Goal: Task Accomplishment & Management: Use online tool/utility

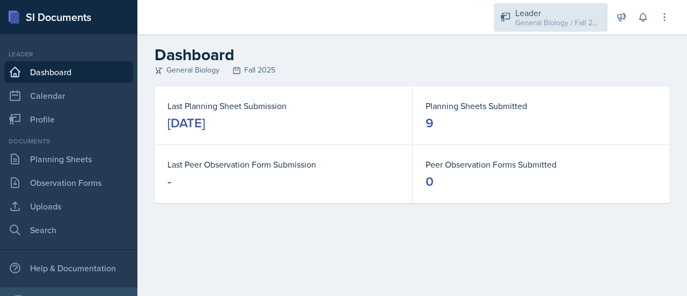
click at [565, 17] on div "General Biology / Fall 2025" at bounding box center [558, 22] width 86 height 11
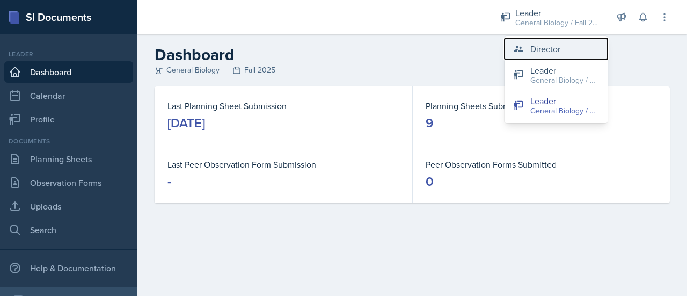
click at [542, 42] on div "Director" at bounding box center [545, 48] width 30 height 13
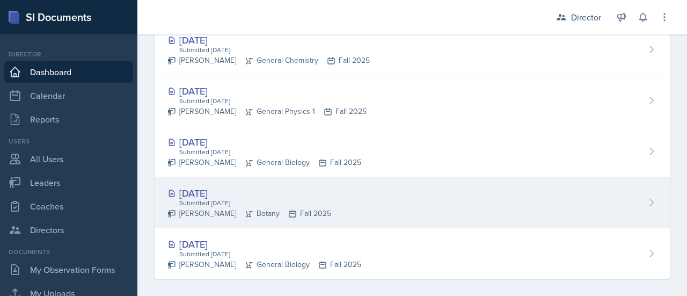
scroll to position [659, 0]
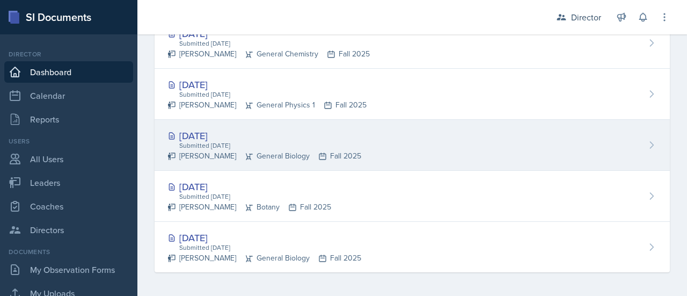
click at [373, 148] on div "Oct 9th, 2025 Submitted Oct 9th, 2025 Tierney Marlow General Biology Fall 2025" at bounding box center [412, 145] width 515 height 51
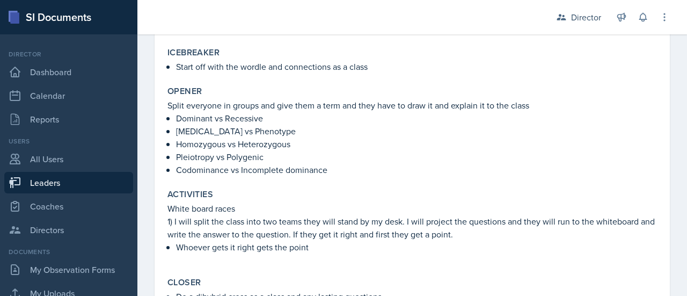
scroll to position [269, 0]
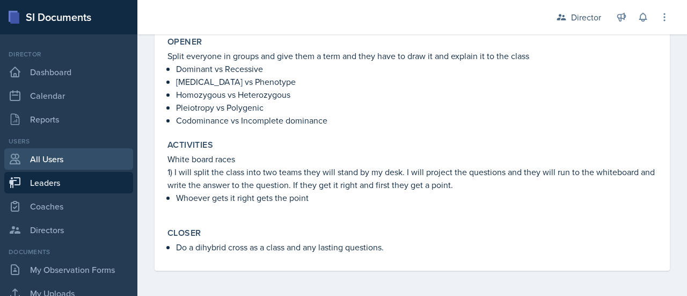
click at [50, 158] on link "All Users" at bounding box center [68, 158] width 129 height 21
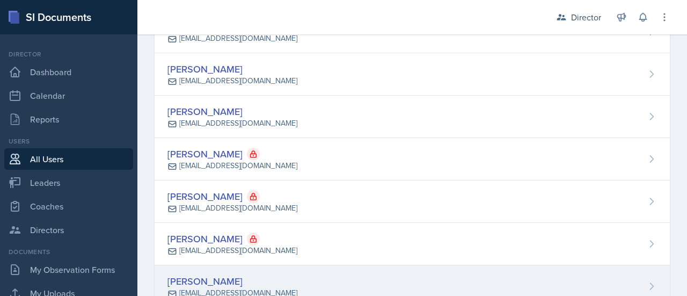
scroll to position [128, 0]
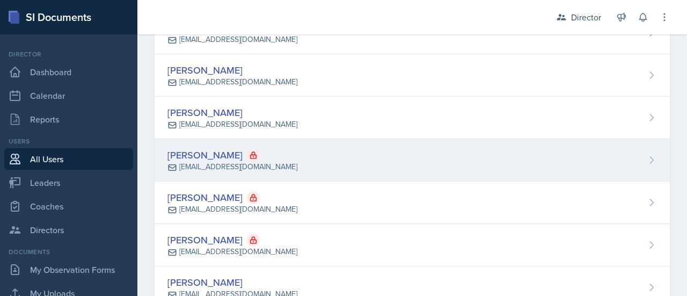
click at [309, 173] on div "Gretchen Braak s543224@nwmissouri.edu" at bounding box center [412, 160] width 515 height 42
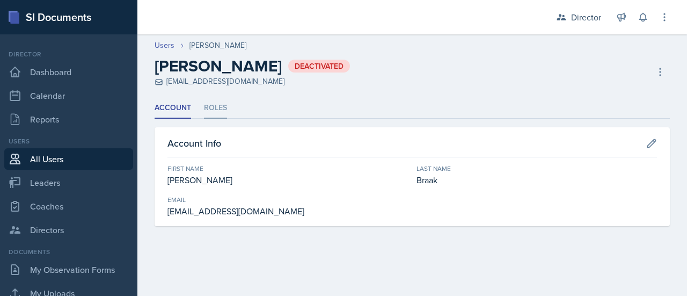
click at [209, 105] on li "Roles" at bounding box center [215, 108] width 23 height 21
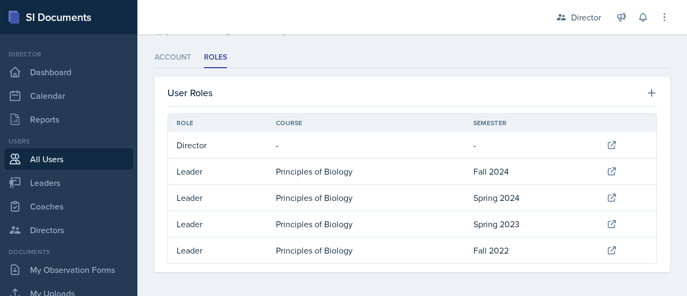
scroll to position [50, 0]
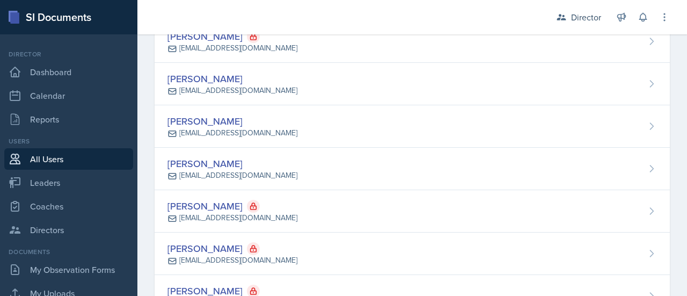
scroll to position [1096, 0]
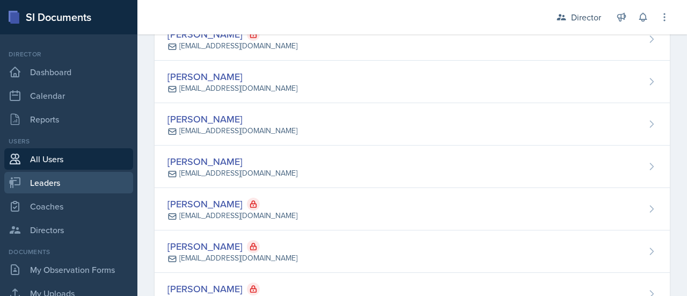
click at [33, 173] on link "Leaders" at bounding box center [68, 182] width 129 height 21
select select "c88fb8a2-0ae1-4674-9d8d-93ff3a907138"
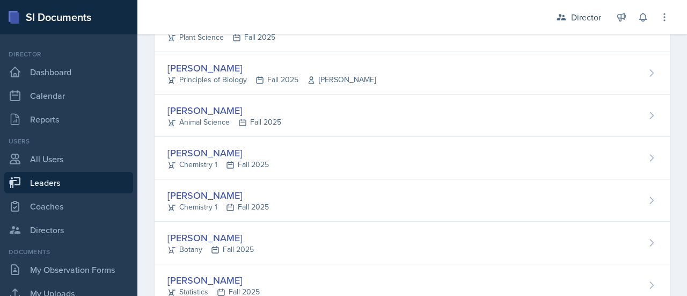
scroll to position [134, 0]
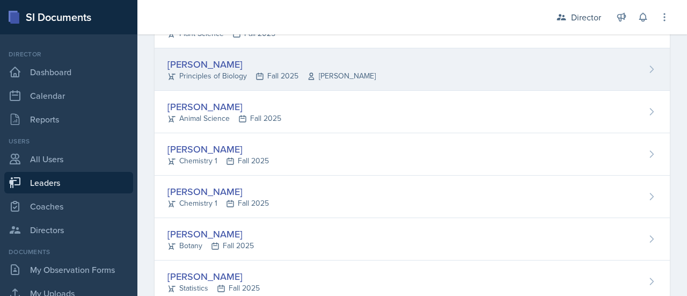
click at [232, 74] on div "Principles of Biology Fall 2025 Dr. Gretchen Thornsberry" at bounding box center [271, 75] width 208 height 11
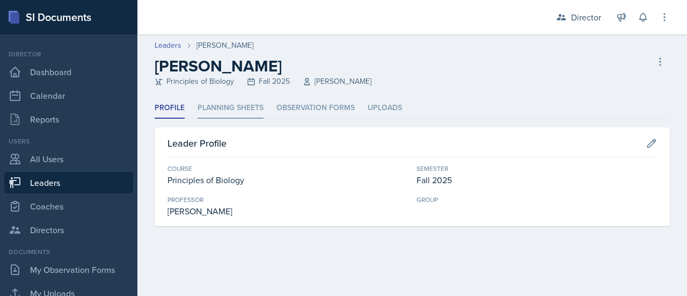
click at [238, 106] on li "Planning Sheets" at bounding box center [230, 108] width 66 height 21
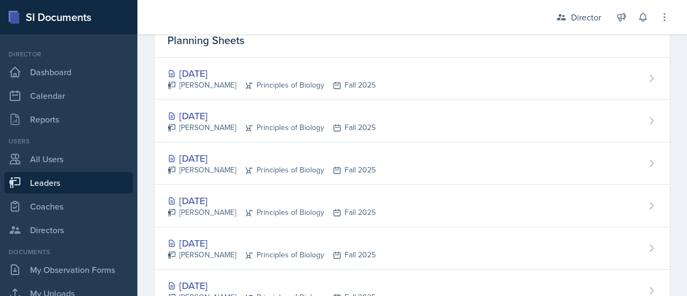
scroll to position [92, 0]
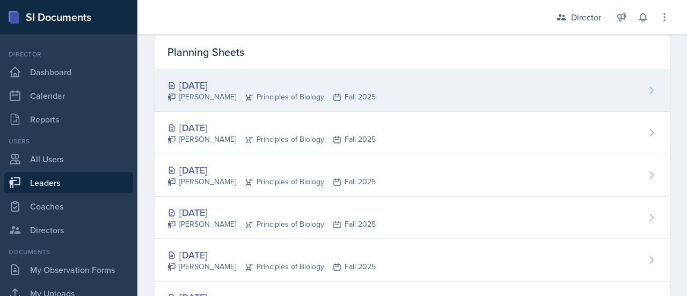
click at [257, 94] on div "Reagan Bozarth Principles of Biology Fall 2025" at bounding box center [271, 96] width 208 height 11
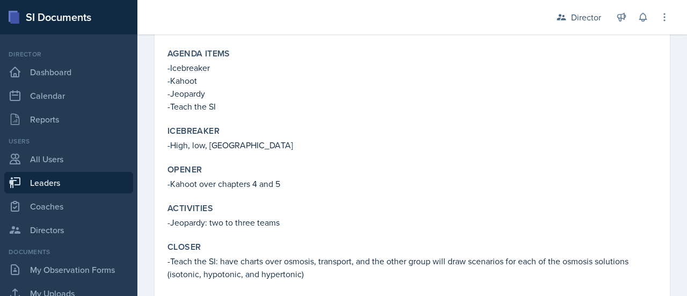
scroll to position [145, 0]
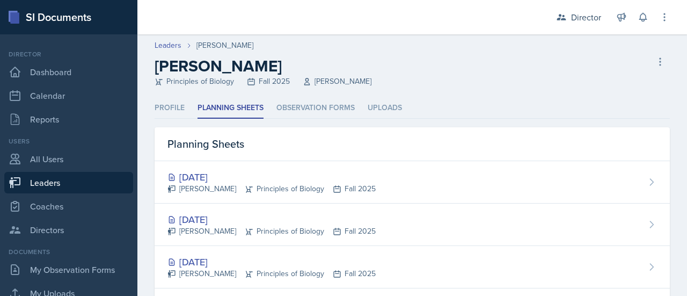
click at [58, 185] on link "Leaders" at bounding box center [68, 182] width 129 height 21
select select "c88fb8a2-0ae1-4674-9d8d-93ff3a907138"
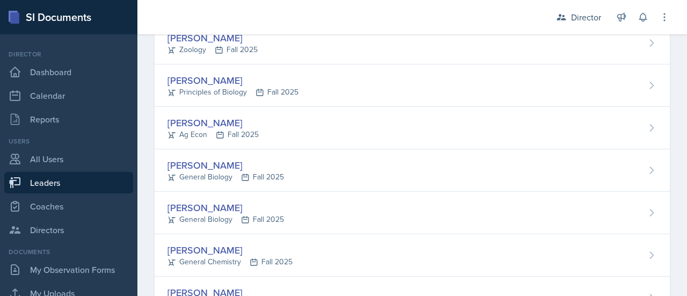
scroll to position [457, 0]
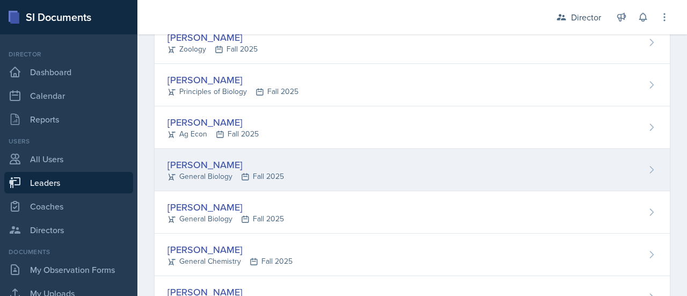
click at [324, 170] on div "Ruby Hindera General Biology Fall 2025" at bounding box center [412, 170] width 515 height 42
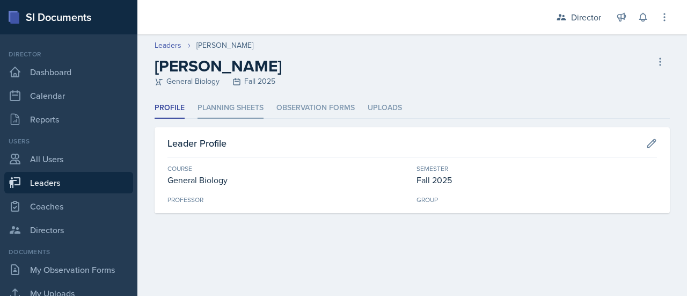
click at [234, 112] on li "Planning Sheets" at bounding box center [230, 108] width 66 height 21
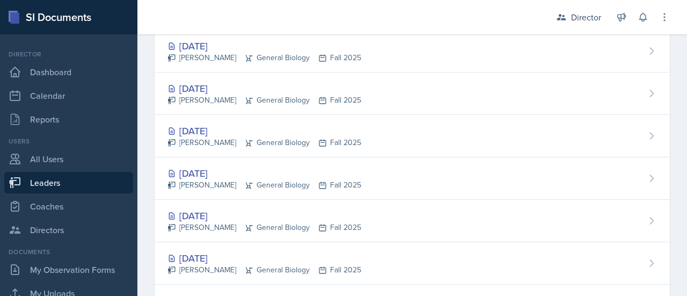
scroll to position [219, 0]
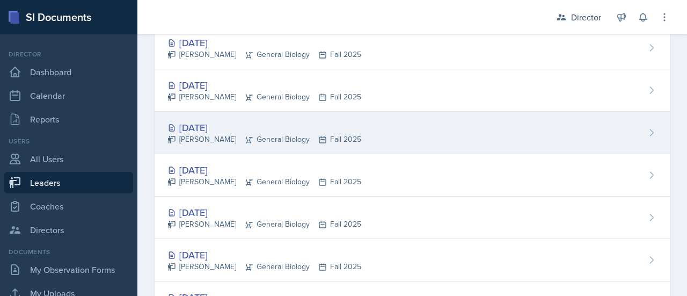
click at [218, 124] on div "Sep 24th, 2025" at bounding box center [264, 127] width 194 height 14
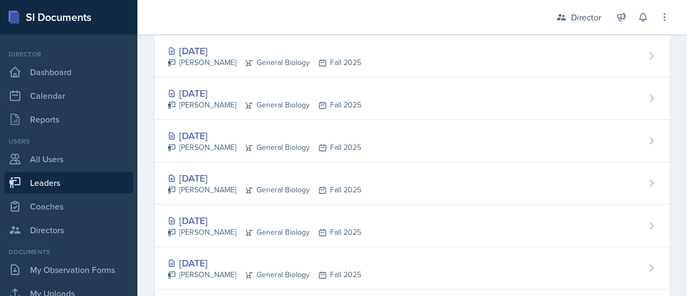
scroll to position [211, 0]
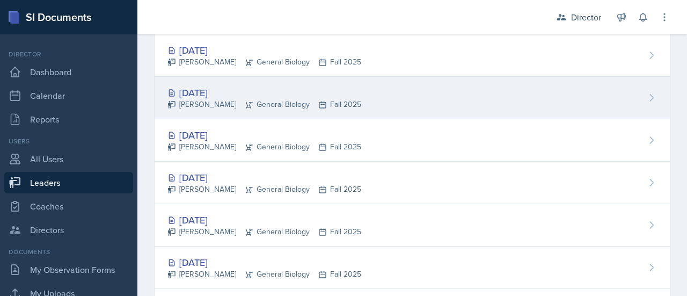
click at [205, 93] on div "Sep 29th, 2025" at bounding box center [264, 92] width 194 height 14
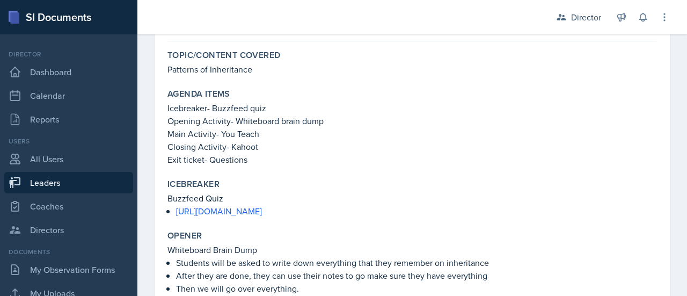
scroll to position [95, 0]
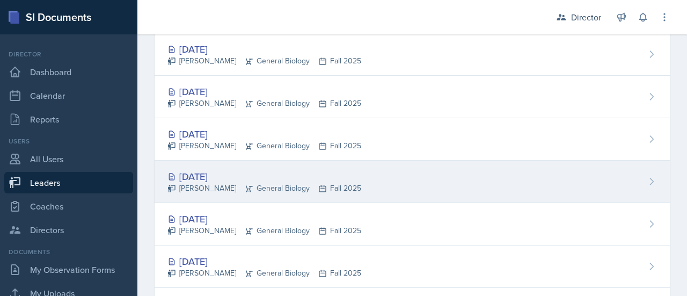
scroll to position [171, 0]
click at [215, 171] on div "Sep 24th, 2025" at bounding box center [264, 175] width 194 height 14
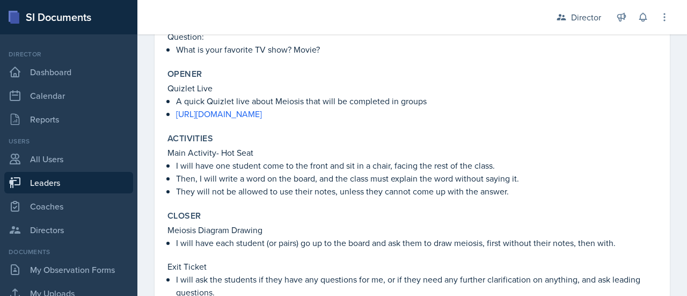
scroll to position [263, 0]
click at [262, 113] on link "https://quizlet.com/1082120419/general-biology-meiosis-flash-cards/?i=6qztcr&x=…" at bounding box center [219, 114] width 86 height 12
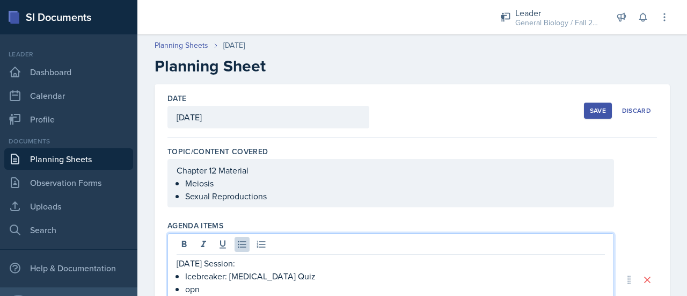
scroll to position [108, 0]
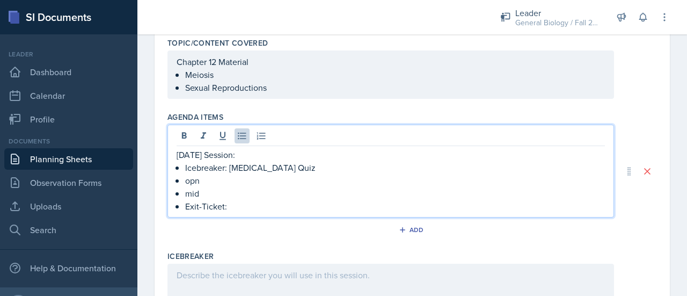
click at [212, 193] on p "mid" at bounding box center [395, 193] width 420 height 13
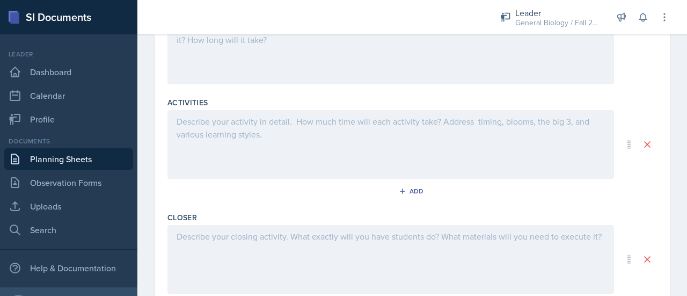
scroll to position [474, 0]
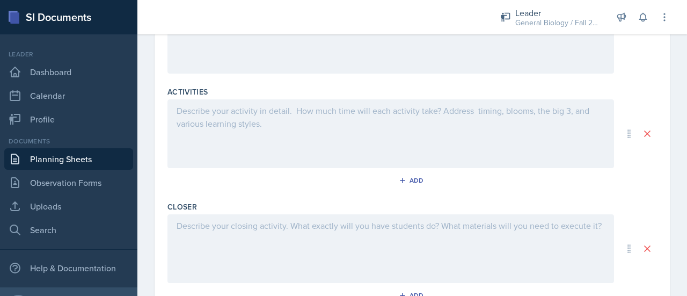
click at [199, 244] on div at bounding box center [390, 248] width 446 height 69
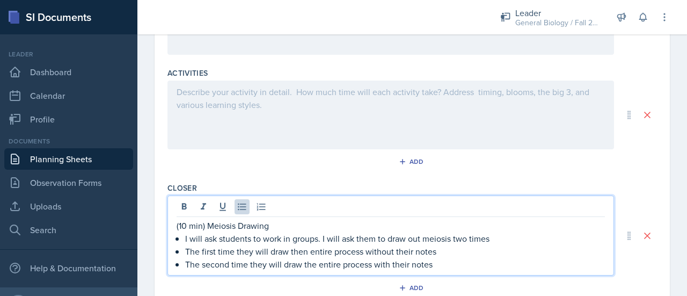
click at [310, 253] on p "The first time they will draw then entire process without their notes" at bounding box center [395, 251] width 420 height 13
click at [244, 245] on p "The first time they will draw the entire process without their notes" at bounding box center [395, 251] width 420 height 13
click at [260, 261] on p "The second time they will draw the entire process with their notes" at bounding box center [395, 264] width 420 height 13
click at [266, 252] on p "The first time, they will draw the entire process without their notes" at bounding box center [395, 251] width 420 height 13
click at [469, 237] on p "I will ask students to work in groups. I will ask them to draw out meiosis two …" at bounding box center [395, 238] width 420 height 13
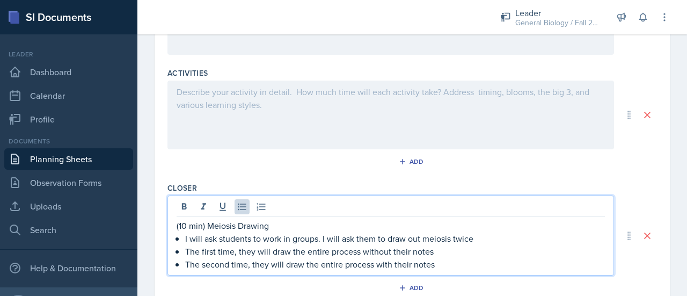
click at [455, 262] on p "The second time, they will draw the entire process with their notes" at bounding box center [395, 264] width 420 height 13
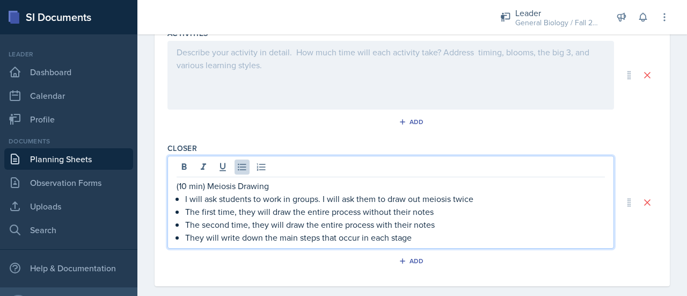
scroll to position [527, 0]
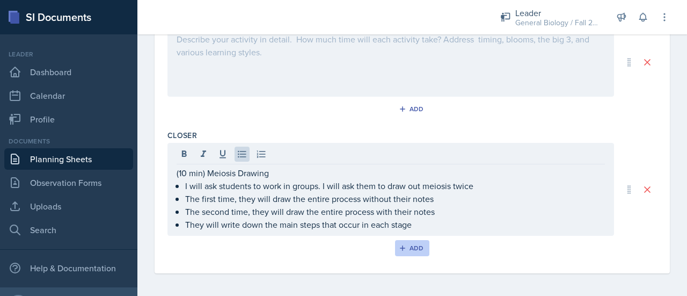
click at [403, 249] on button "Add" at bounding box center [412, 248] width 35 height 16
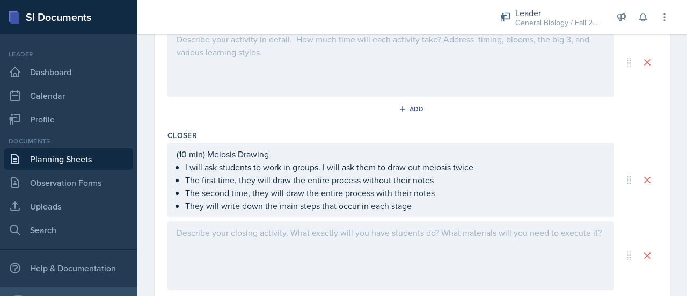
click at [356, 241] on div at bounding box center [390, 255] width 446 height 69
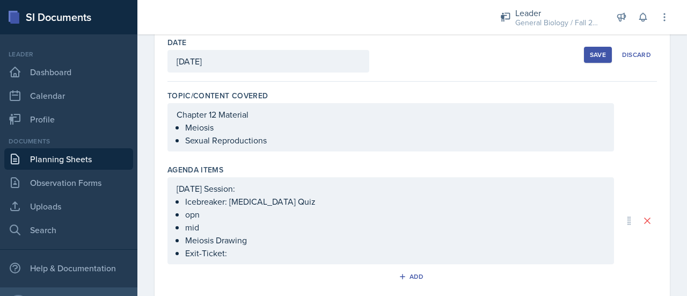
scroll to position [74, 0]
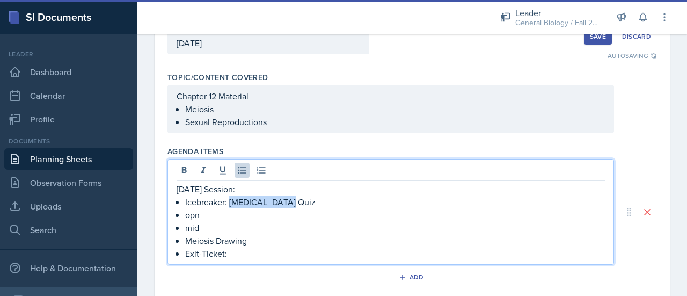
drag, startPoint x: 296, startPoint y: 200, endPoint x: 230, endPoint y: 198, distance: 66.6
click at [230, 198] on p "Icebreaker: [MEDICAL_DATA] Quiz" at bounding box center [395, 201] width 420 height 13
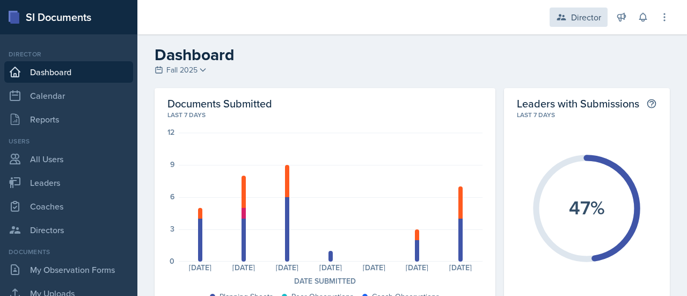
click at [565, 17] on icon at bounding box center [561, 17] width 11 height 11
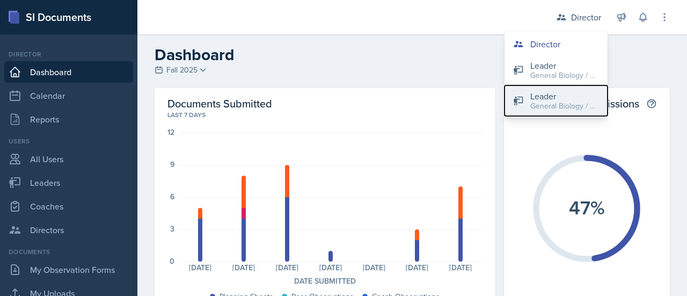
click at [543, 106] on div "General Biology / Fall 2025" at bounding box center [564, 105] width 69 height 11
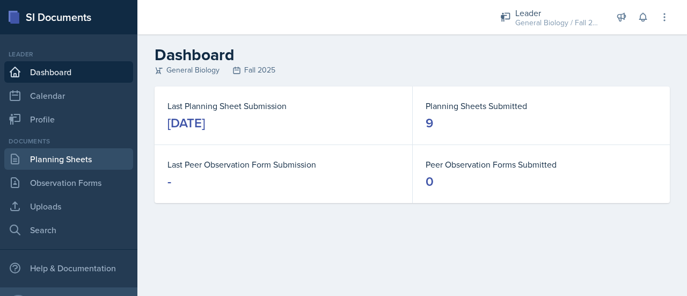
click at [84, 154] on link "Planning Sheets" at bounding box center [68, 158] width 129 height 21
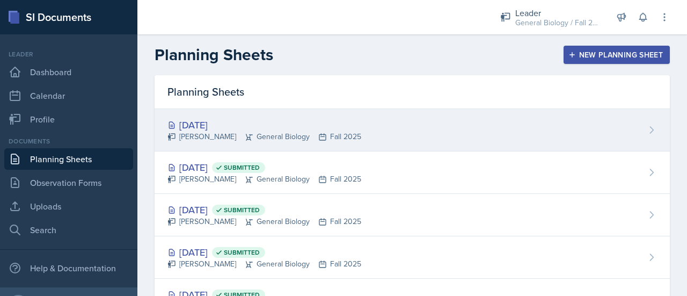
click at [313, 118] on div "[DATE]" at bounding box center [264, 124] width 194 height 14
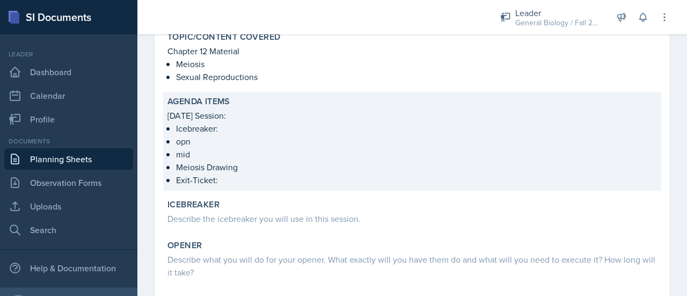
scroll to position [85, 0]
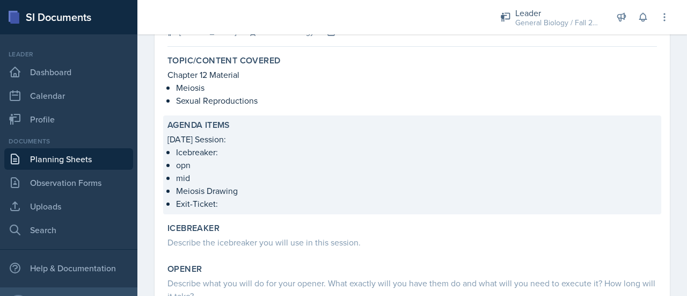
click at [190, 164] on p "opn" at bounding box center [416, 164] width 481 height 13
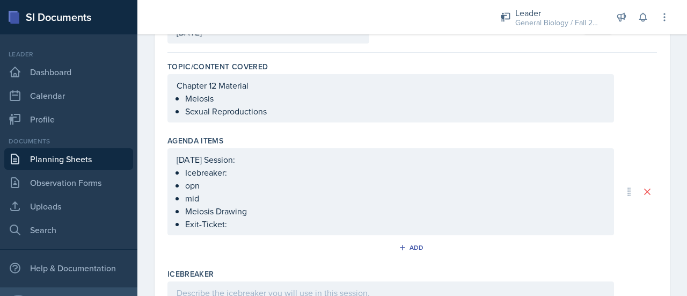
click at [214, 185] on ul "Icebreaker: opn mid Meiosis Drawing Exit-Ticket:" at bounding box center [395, 198] width 420 height 64
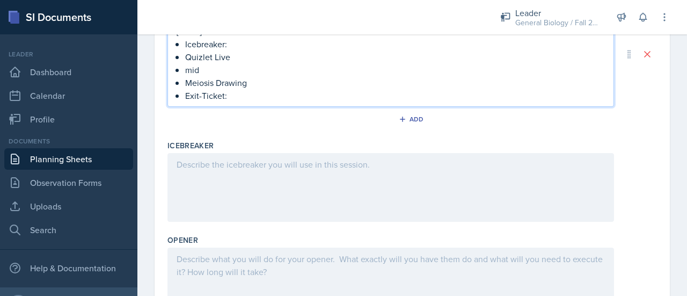
click at [209, 249] on div at bounding box center [390, 281] width 446 height 69
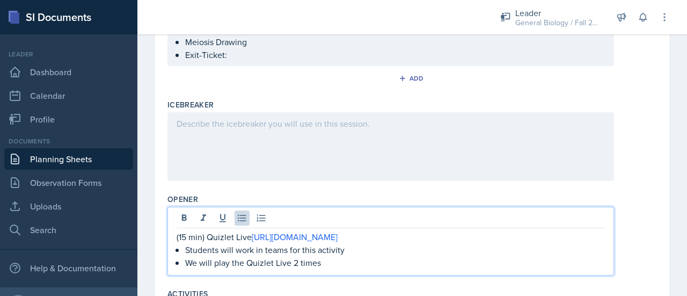
scroll to position [251, 0]
